Goal: Task Accomplishment & Management: Use online tool/utility

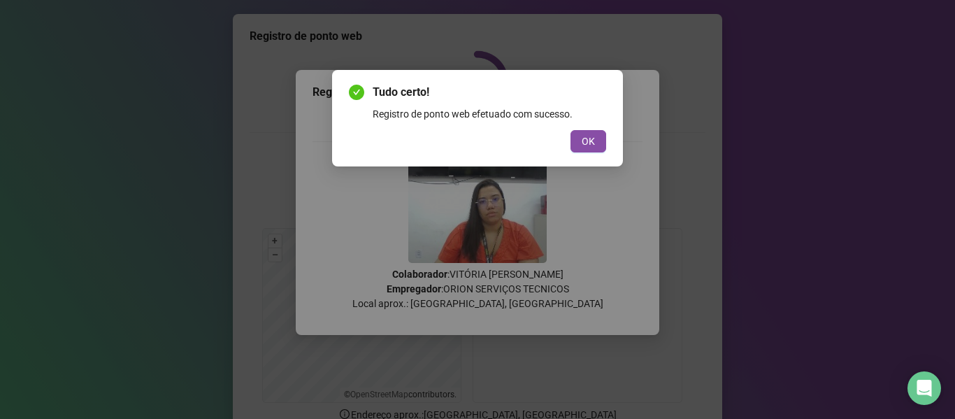
scroll to position [70, 0]
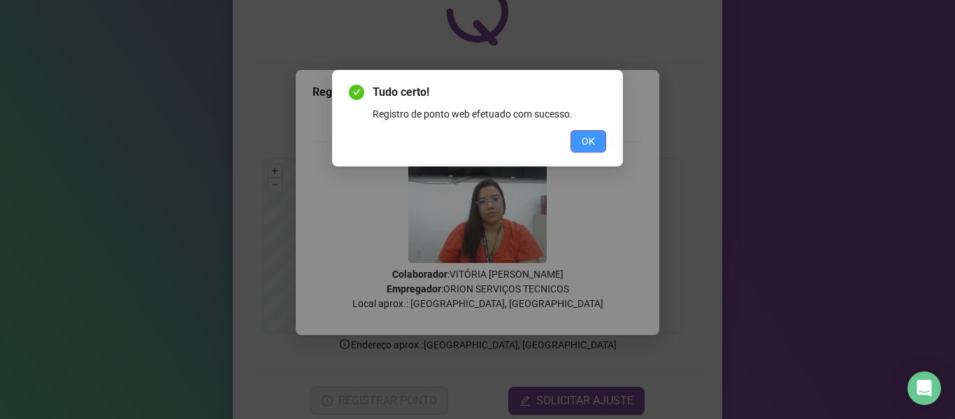
click at [594, 147] on span "OK" at bounding box center [588, 141] width 13 height 15
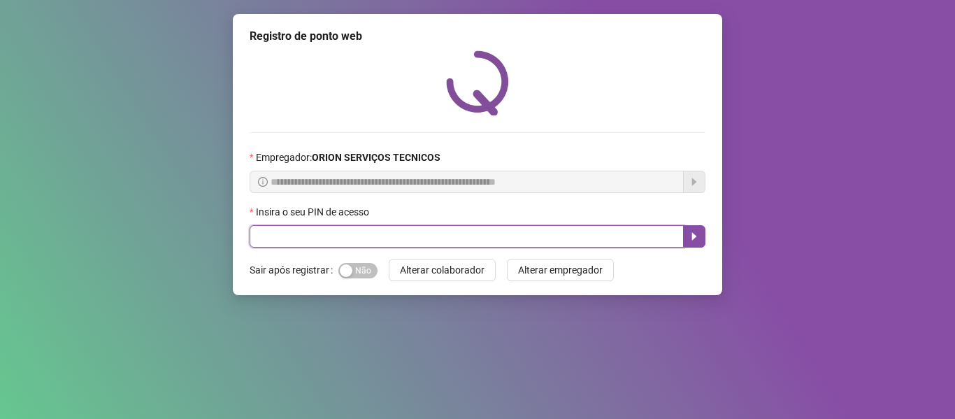
click at [601, 230] on input "text" at bounding box center [467, 236] width 434 height 22
type input "*****"
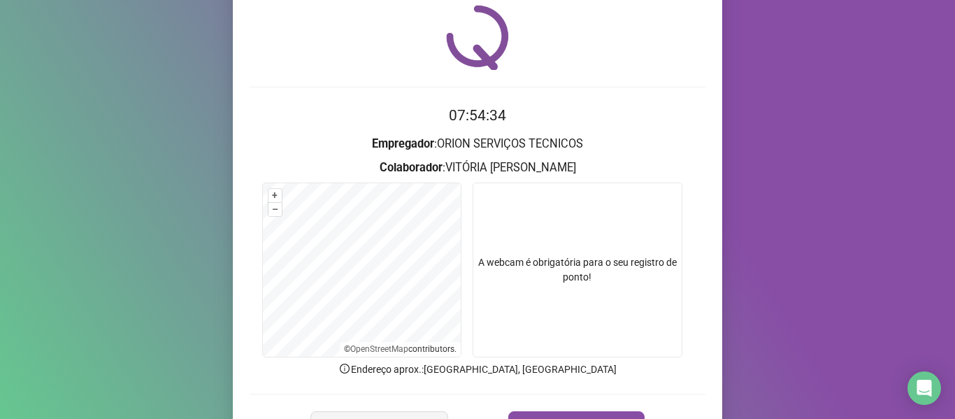
scroll to position [70, 0]
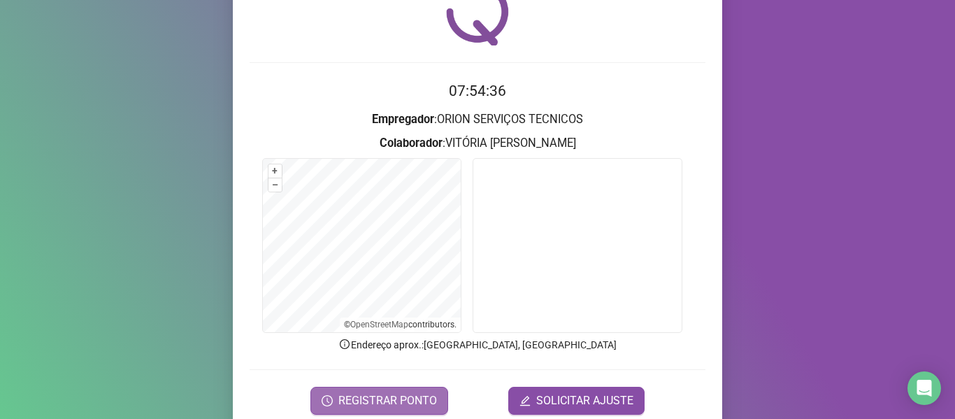
click at [355, 408] on span "REGISTRAR PONTO" at bounding box center [387, 400] width 99 height 17
